Goal: Go to known website: Access a specific website the user already knows

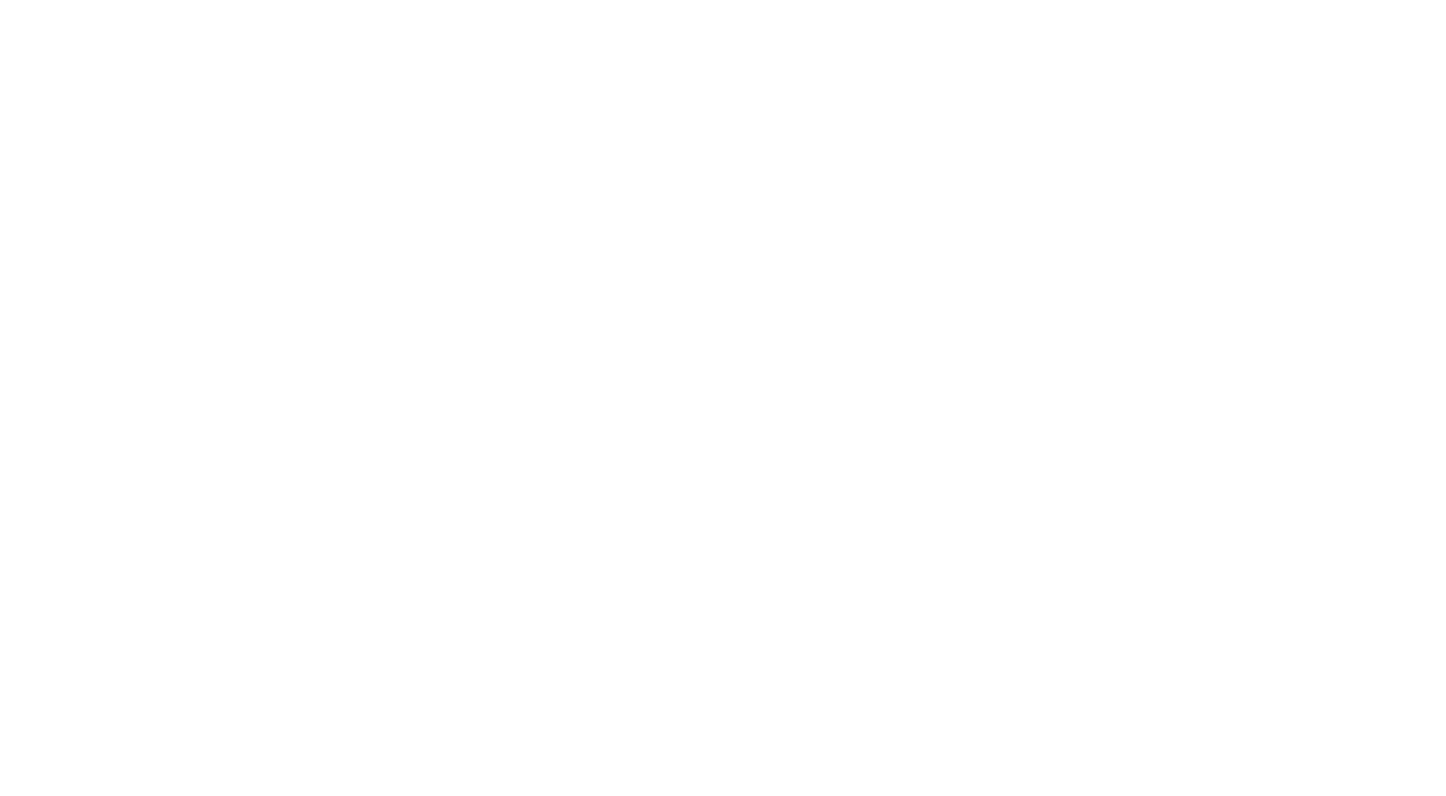
type input "[PERSON_NAME][EMAIL_ADDRESS][PERSON_NAME][DOMAIN_NAME]"
click at [0, 0] on input "Sign In" at bounding box center [0, 0] width 0 height 0
